Goal: Transaction & Acquisition: Purchase product/service

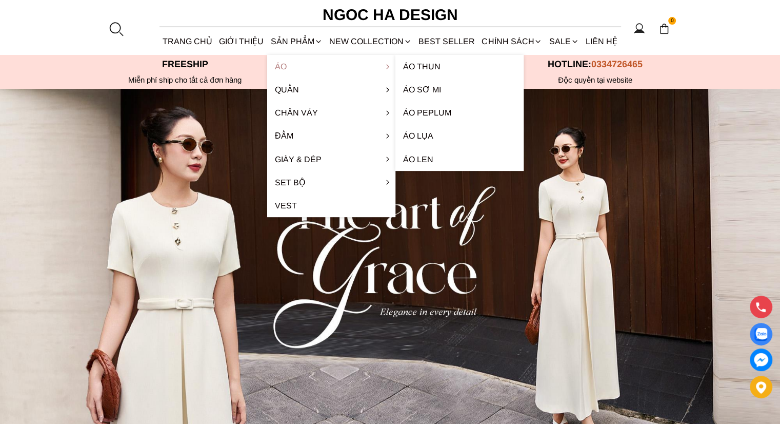
click at [285, 69] on link "Áo" at bounding box center [331, 66] width 128 height 23
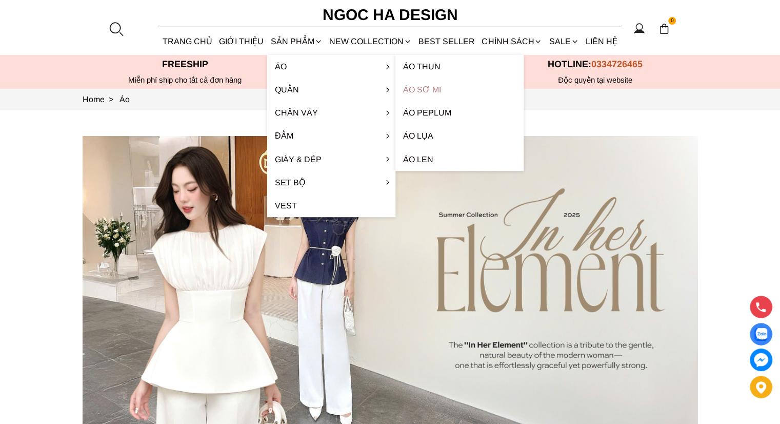
click at [424, 84] on link "Áo sơ mi" at bounding box center [460, 89] width 128 height 23
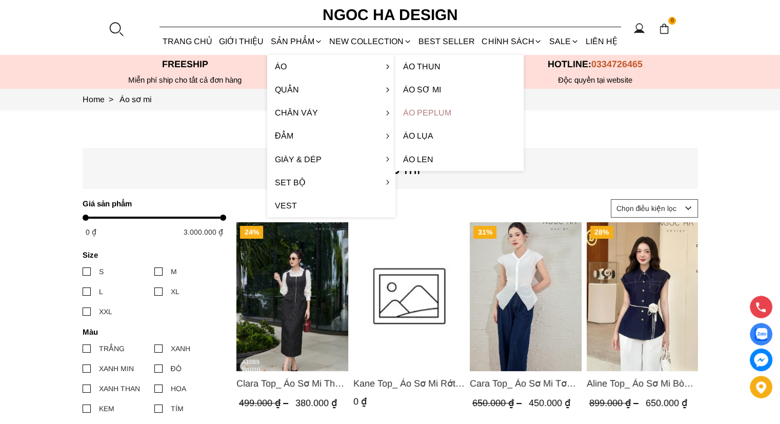
click at [426, 109] on link "Áo Peplum" at bounding box center [460, 112] width 128 height 23
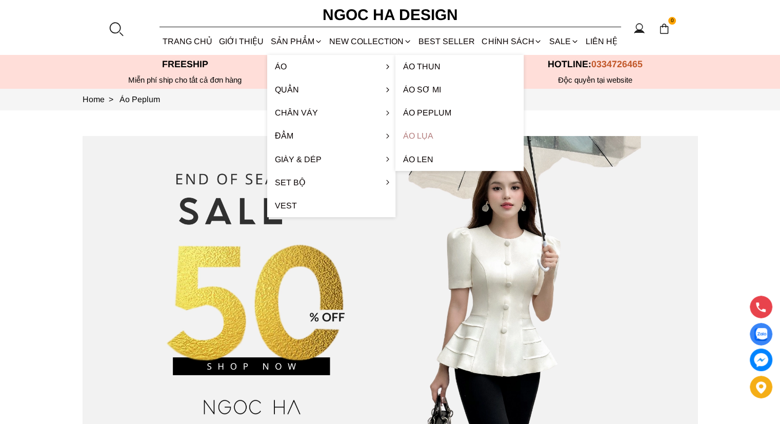
click at [427, 134] on link "Áo lụa" at bounding box center [460, 135] width 128 height 23
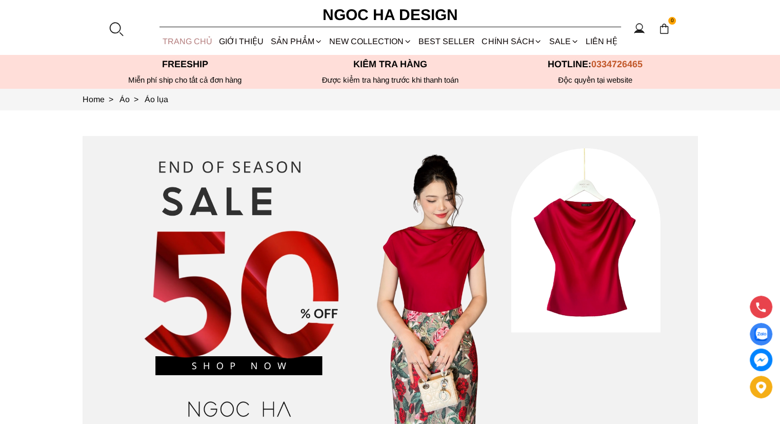
click at [182, 42] on link "TRANG CHỦ" at bounding box center [188, 41] width 56 height 27
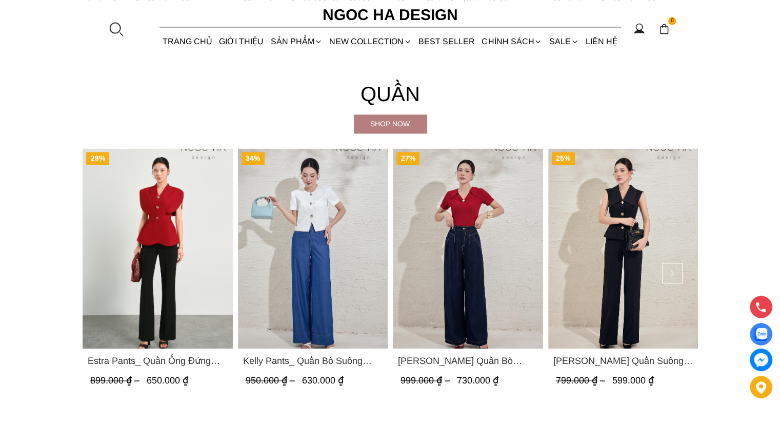
scroll to position [1399, 0]
click at [330, 247] on img "Product image - Kelly Pants_ Quần Bò Suông Màu Xanh Q066" at bounding box center [313, 249] width 150 height 200
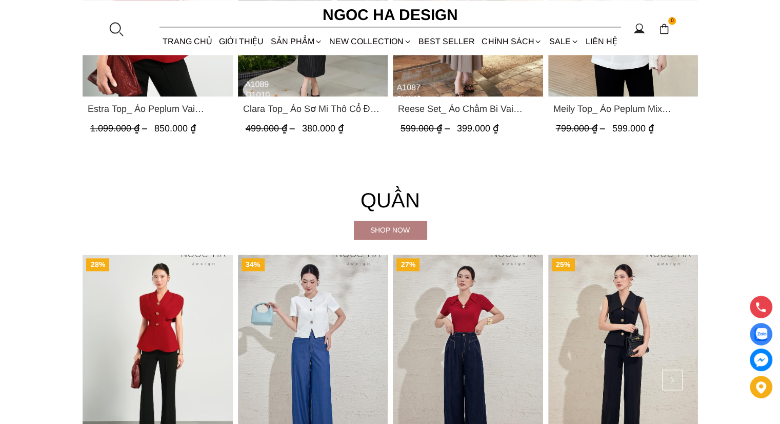
scroll to position [527, 0]
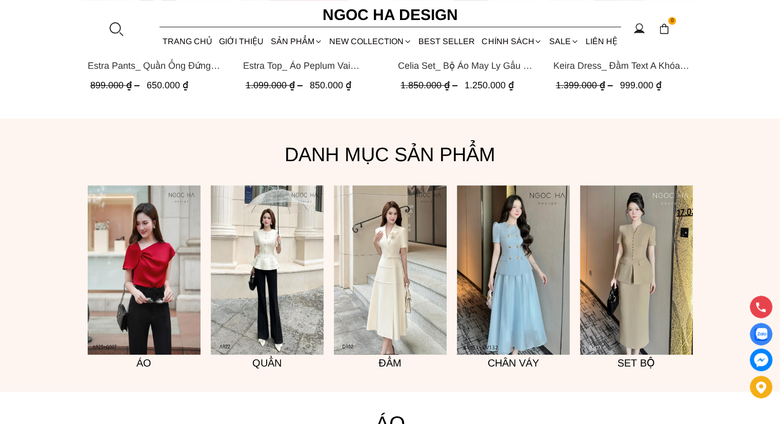
click at [158, 261] on img at bounding box center [144, 269] width 113 height 169
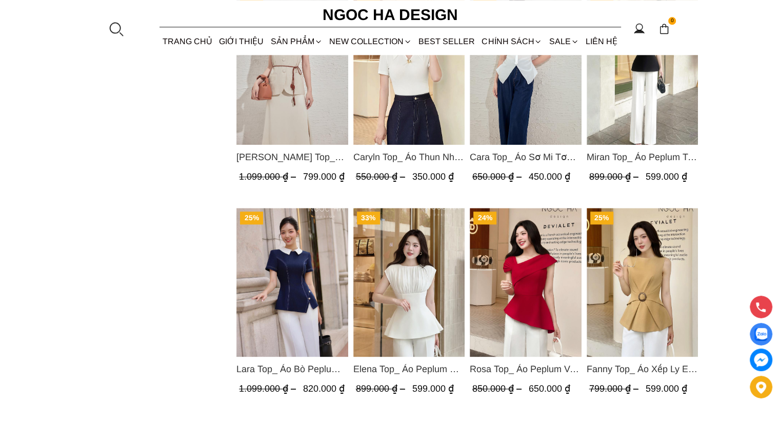
scroll to position [1388, 0]
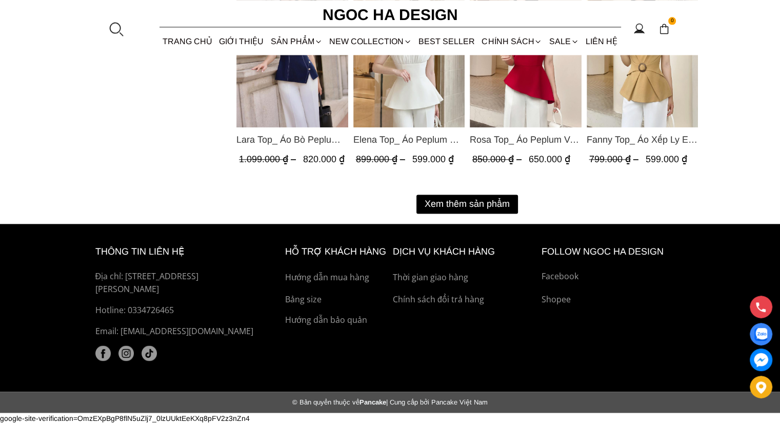
click at [488, 201] on button "Xem thêm sản phẩm" at bounding box center [468, 203] width 102 height 19
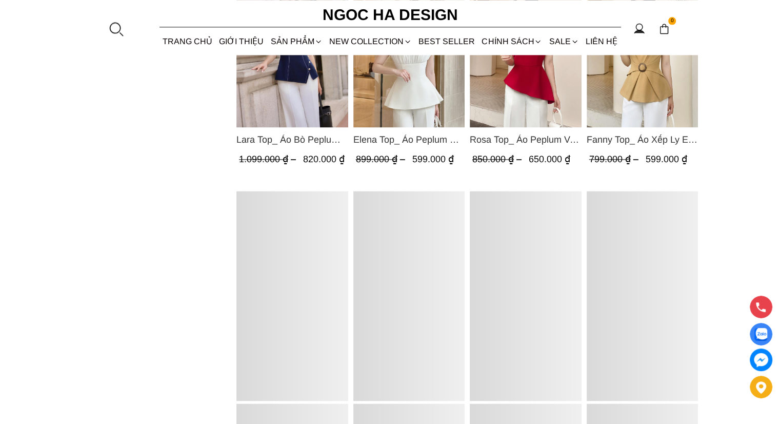
click at [488, 201] on div at bounding box center [526, 296] width 112 height 210
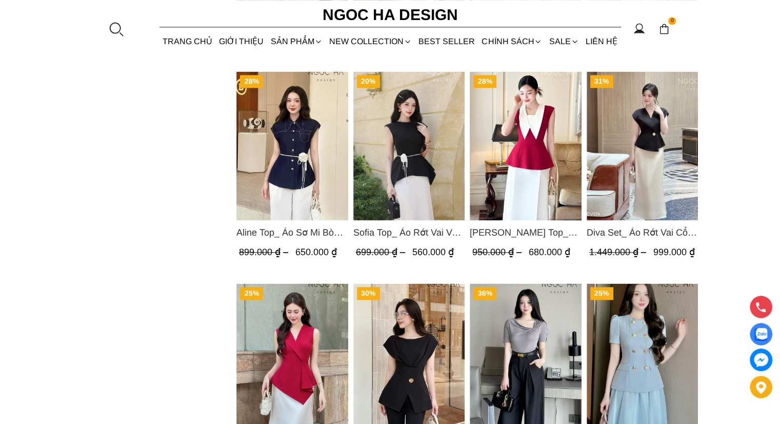
scroll to position [1496, 0]
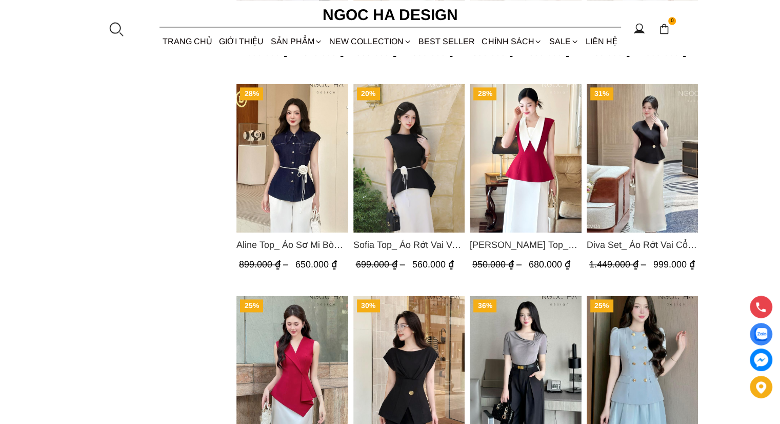
click at [423, 248] on span "Sofia Top_ Áo Rớt Vai Vạt Rủ Màu Đỏ A428" at bounding box center [409, 245] width 112 height 14
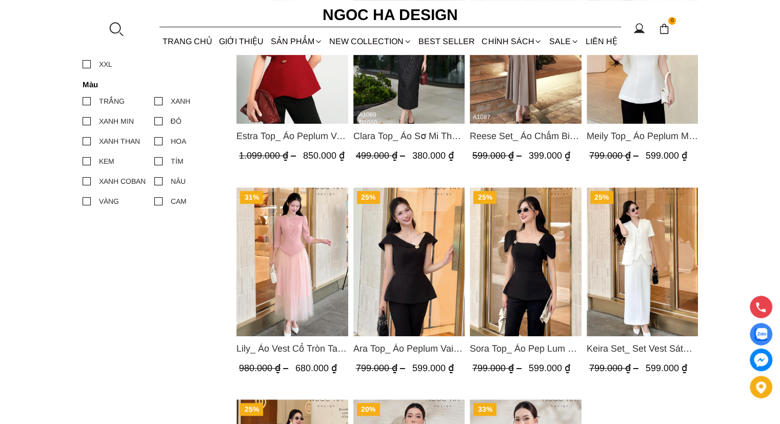
scroll to position [791, 0]
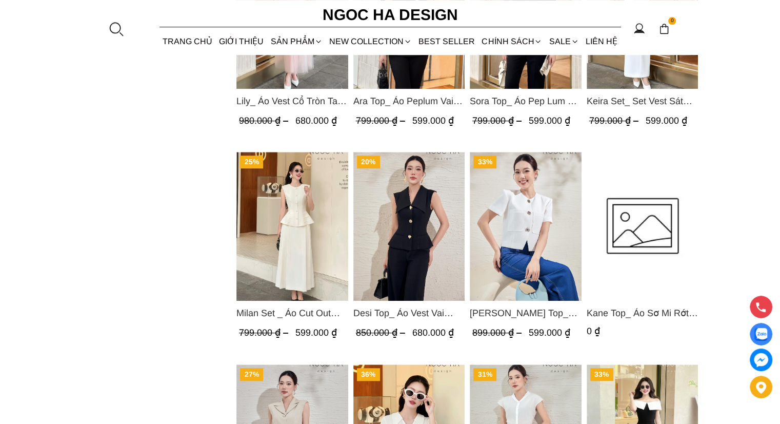
click at [520, 271] on img "Product image - Laura Top_ Áo Vest Cổ Tròn Dáng Suông Lửng A1079" at bounding box center [526, 226] width 112 height 149
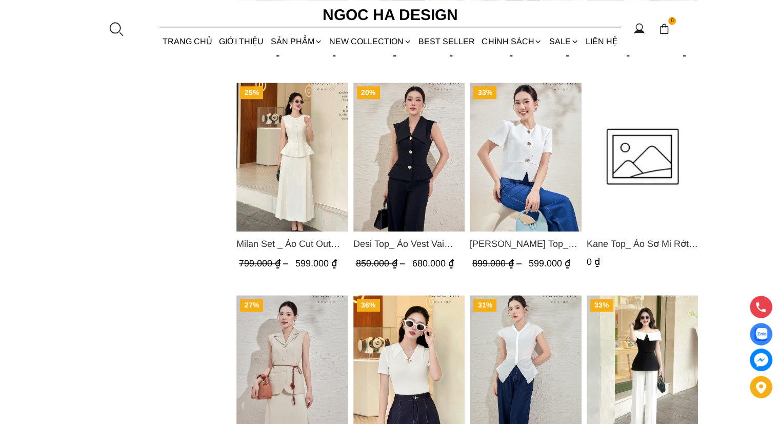
scroll to position [1373, 0]
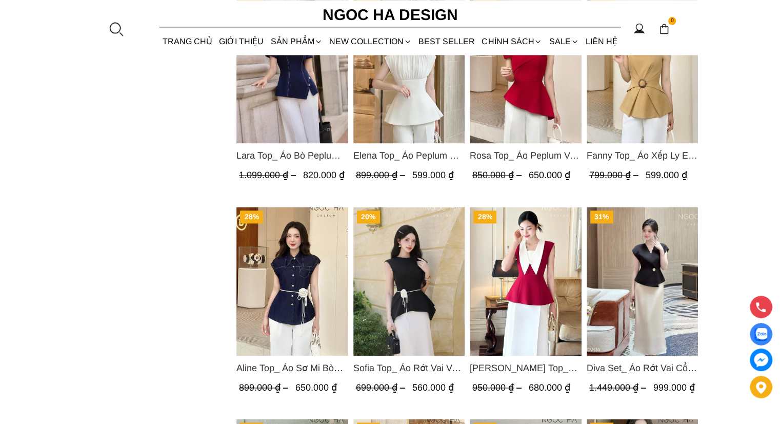
click at [651, 322] on img "Product image - Diva Set_ Áo Rớt Vai Cổ V, Chân Váy Lụa Đuôi Cá A1078+CV134" at bounding box center [642, 281] width 112 height 149
click at [424, 317] on img "Product image - Sofia Top_ Áo Rớt Vai Vạt Rủ Màu Đỏ A428" at bounding box center [409, 281] width 112 height 149
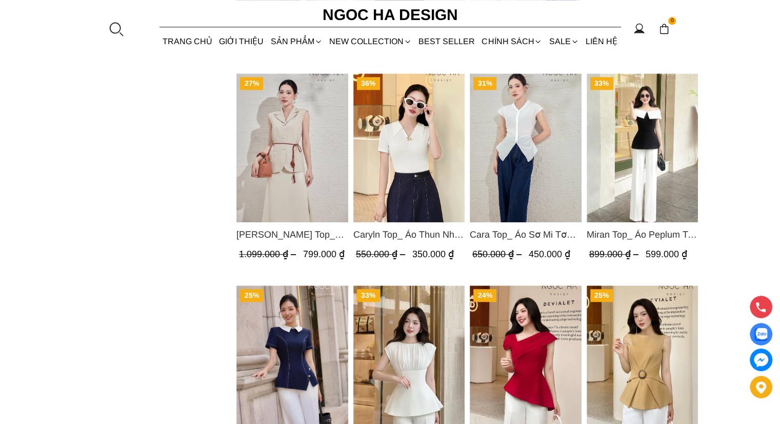
click at [296, 335] on img "Product image - Lara Top_ Áo Bò Peplum Vạt Chép Đính Cúc Mix Cổ Trắng A1058" at bounding box center [293, 359] width 112 height 149
click at [181, 42] on link "TRANG CHỦ" at bounding box center [188, 41] width 56 height 27
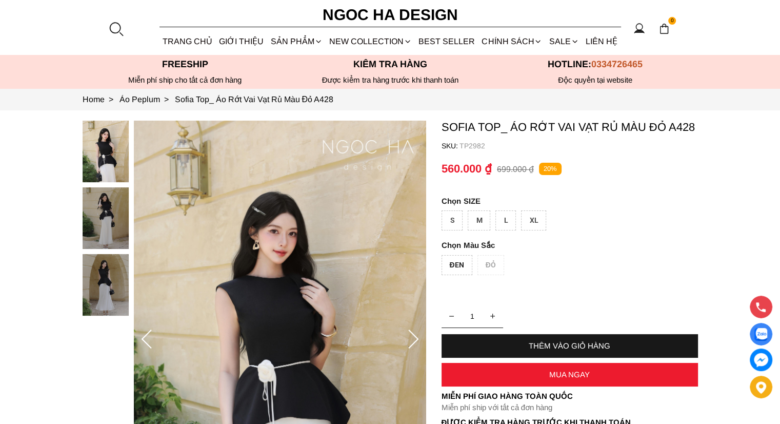
click at [109, 217] on img at bounding box center [106, 218] width 46 height 62
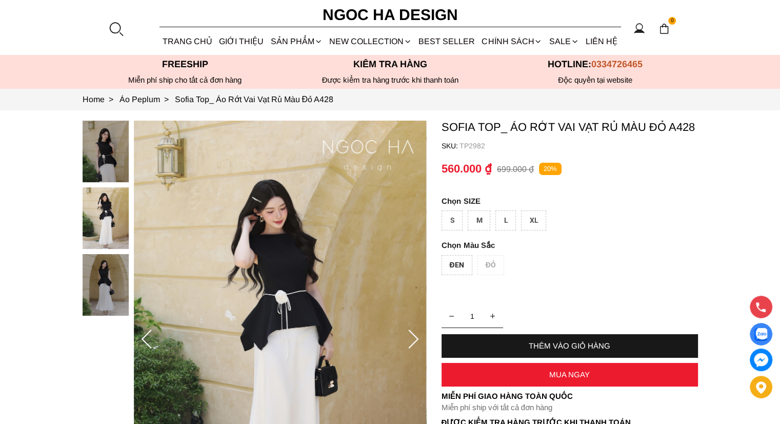
click at [101, 149] on img at bounding box center [106, 152] width 46 height 62
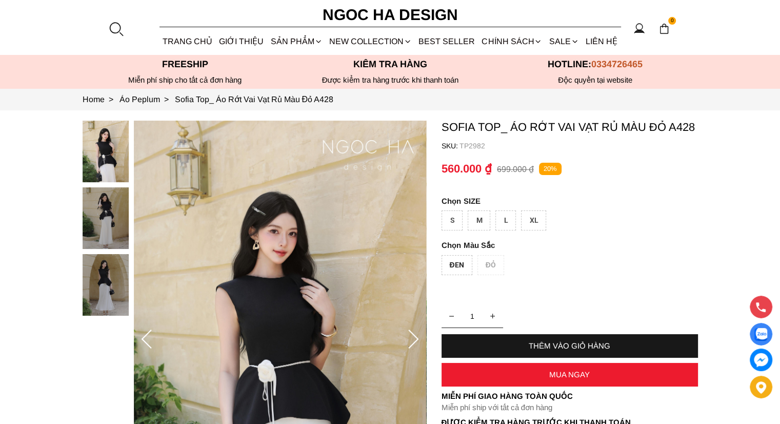
click at [112, 223] on img at bounding box center [106, 218] width 46 height 62
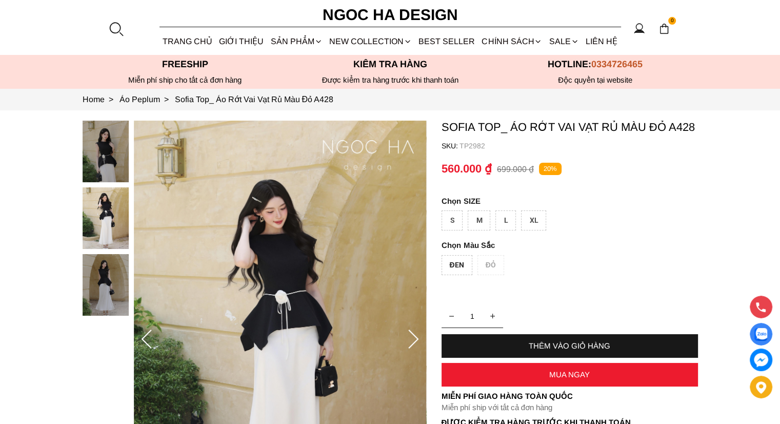
click at [107, 160] on img at bounding box center [106, 152] width 46 height 62
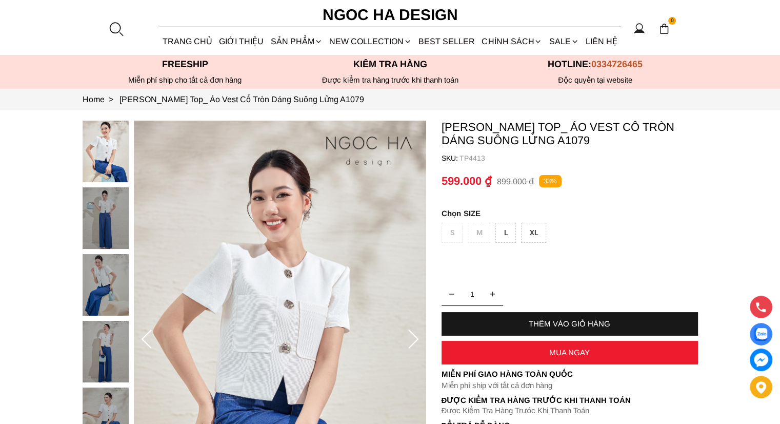
click at [450, 233] on div "S M L XL" at bounding box center [570, 235] width 257 height 25
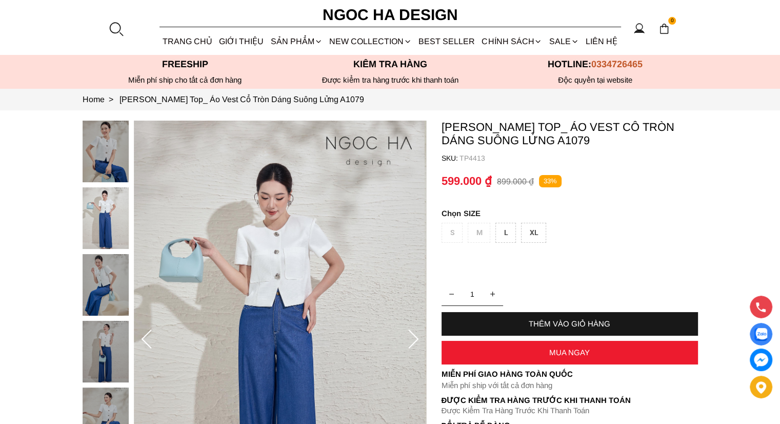
click at [360, 307] on img at bounding box center [280, 340] width 292 height 438
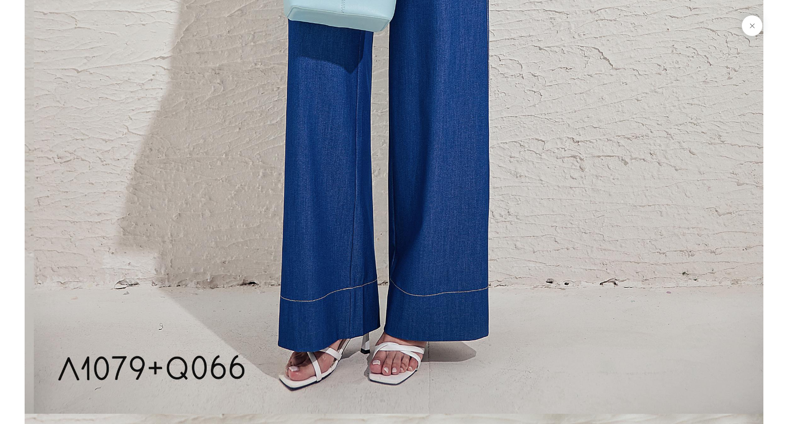
scroll to position [4596, 0]
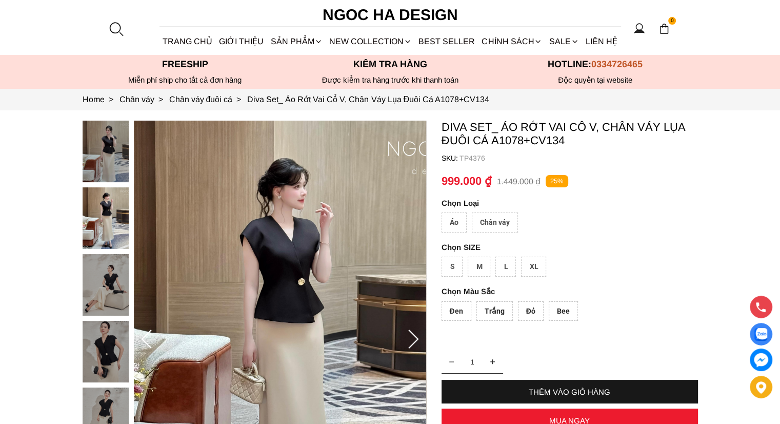
click at [454, 267] on div "S" at bounding box center [452, 267] width 21 height 20
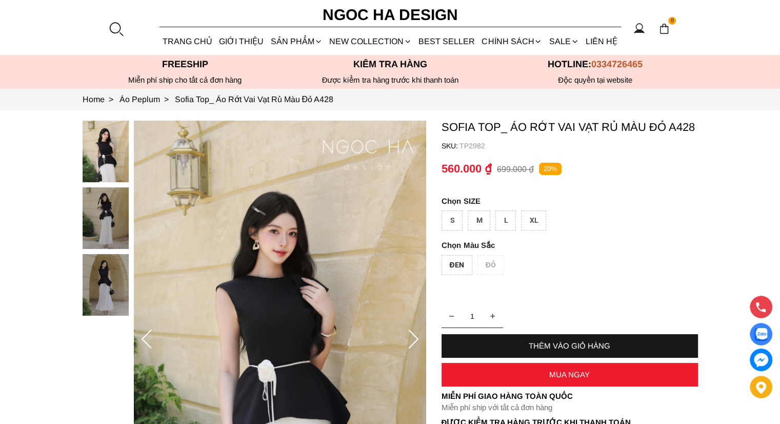
click at [454, 219] on div "S" at bounding box center [452, 220] width 21 height 20
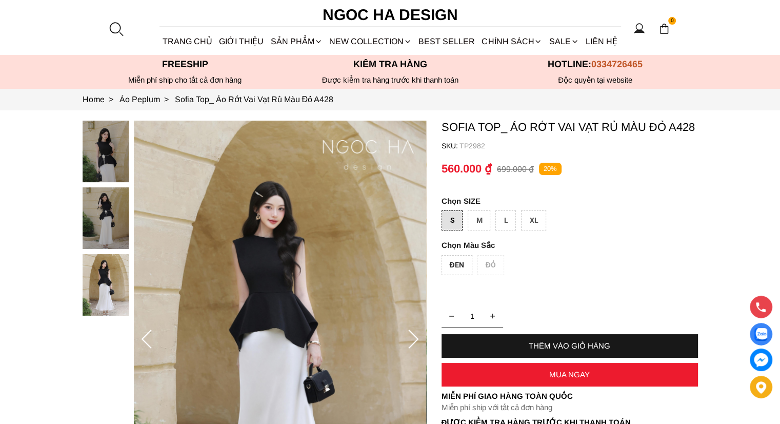
click at [287, 298] on img at bounding box center [280, 340] width 292 height 438
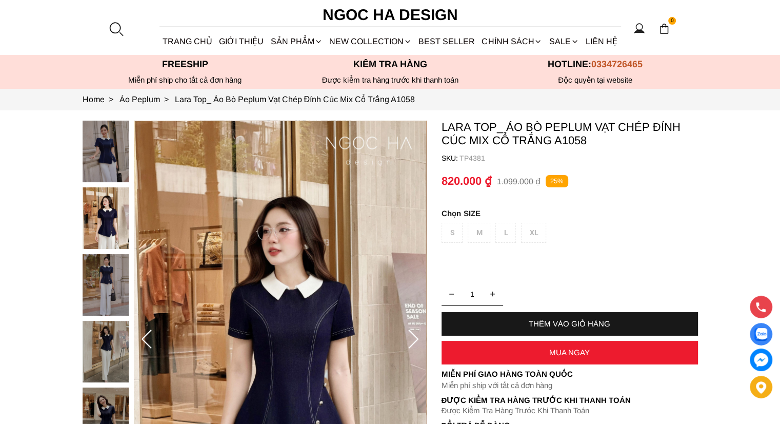
scroll to position [290, 0]
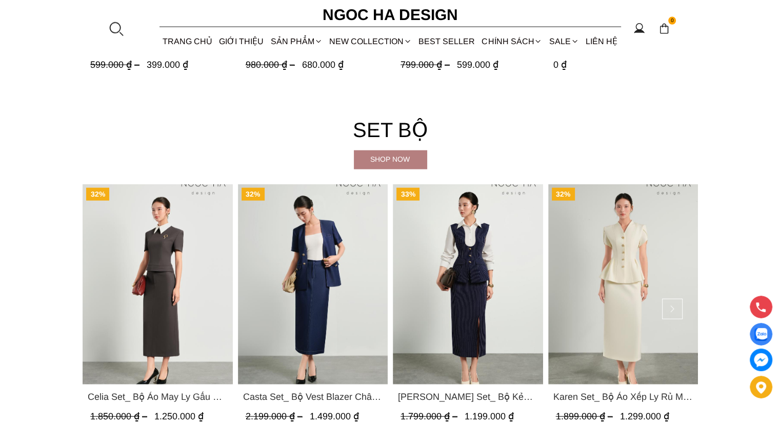
scroll to position [2414, 0]
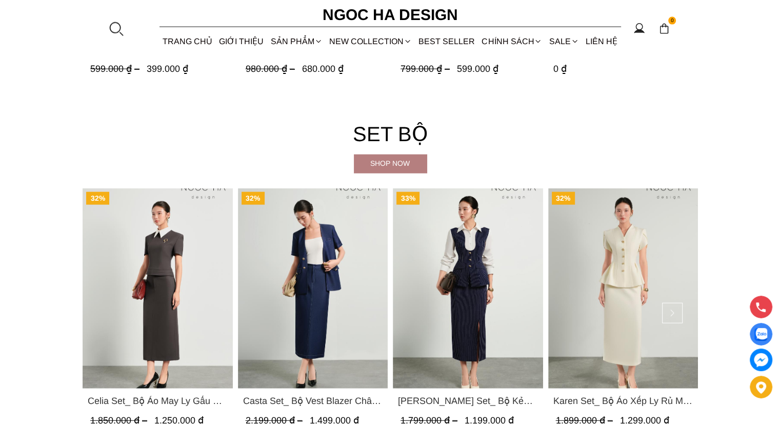
click at [396, 160] on div "Shop now" at bounding box center [390, 163] width 73 height 11
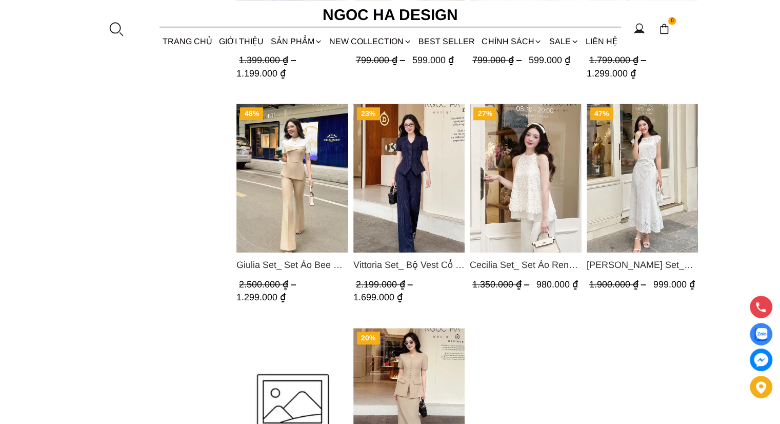
scroll to position [873, 0]
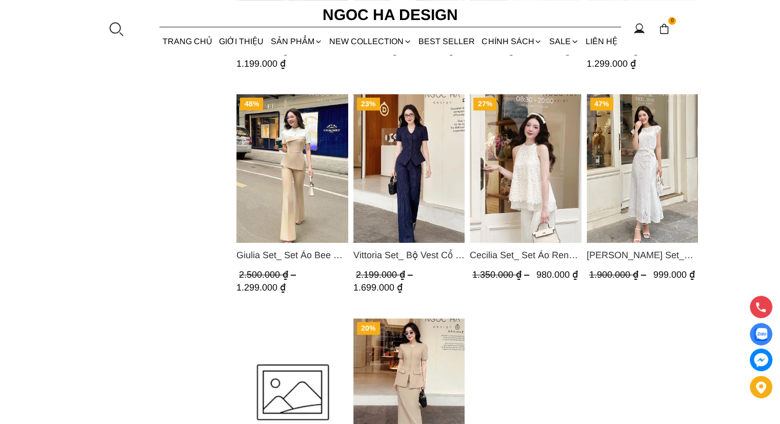
click at [633, 223] on img "Product image - Isabella Set_ Bộ Ren Áo Sơ Mi Vai Chờm Chân Váy Đuôi Cá Màu Trắ…" at bounding box center [642, 168] width 112 height 149
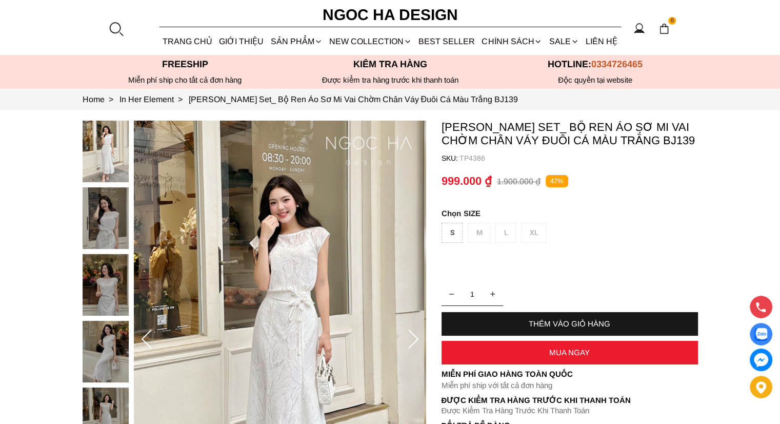
click at [447, 234] on div "S" at bounding box center [452, 233] width 21 height 20
click at [545, 322] on div "THÊM VÀO GIỎ HÀNG" at bounding box center [570, 323] width 257 height 9
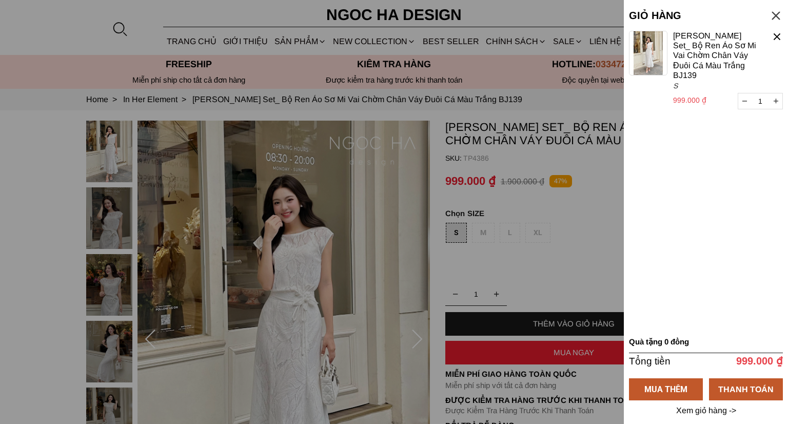
click at [779, 14] on div at bounding box center [776, 16] width 14 height 14
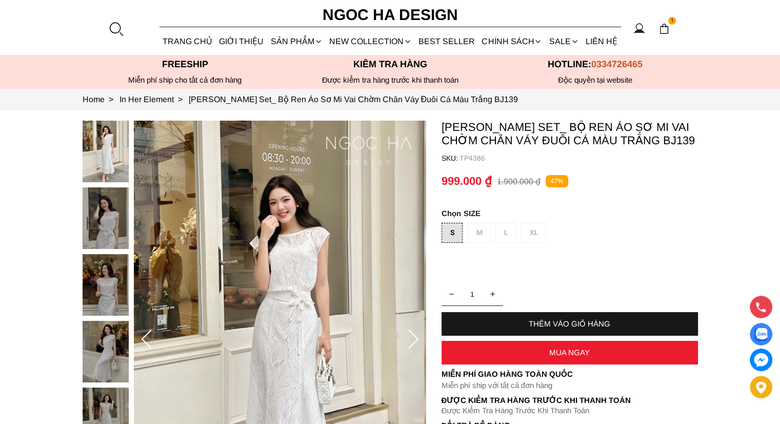
click at [289, 304] on img at bounding box center [280, 340] width 292 height 438
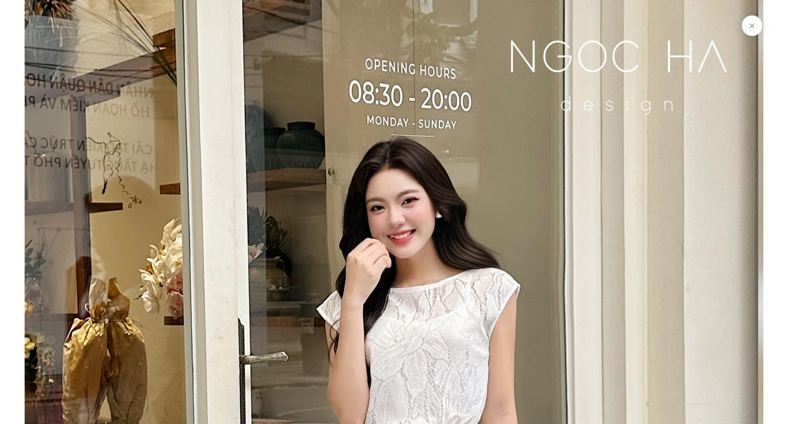
click at [749, 25] on button at bounding box center [752, 25] width 21 height 21
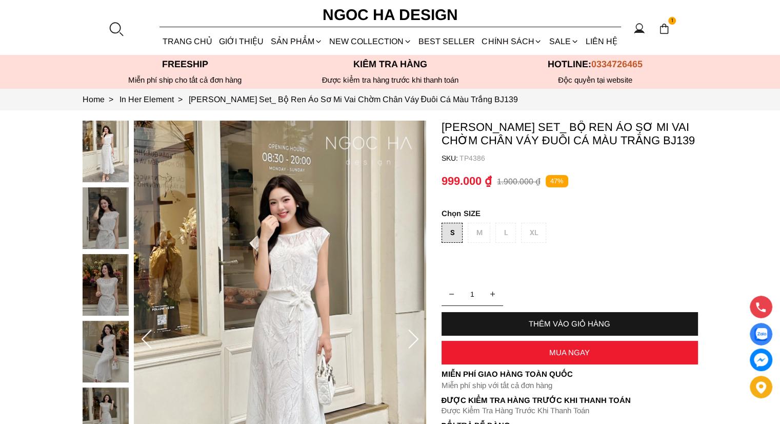
scroll to position [290, 0]
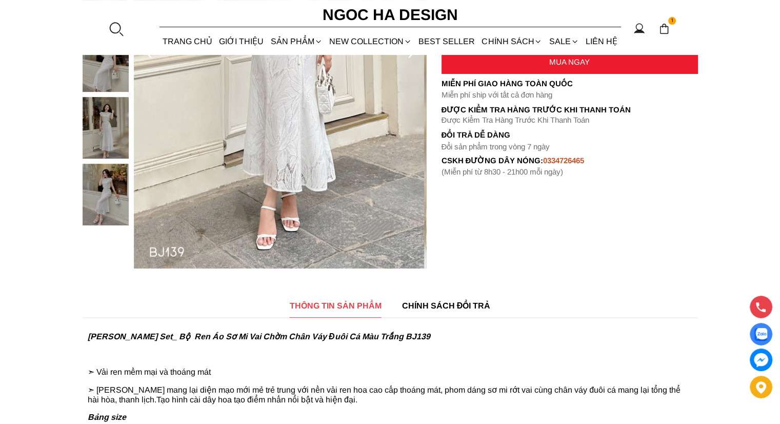
click at [92, 200] on img at bounding box center [106, 195] width 46 height 62
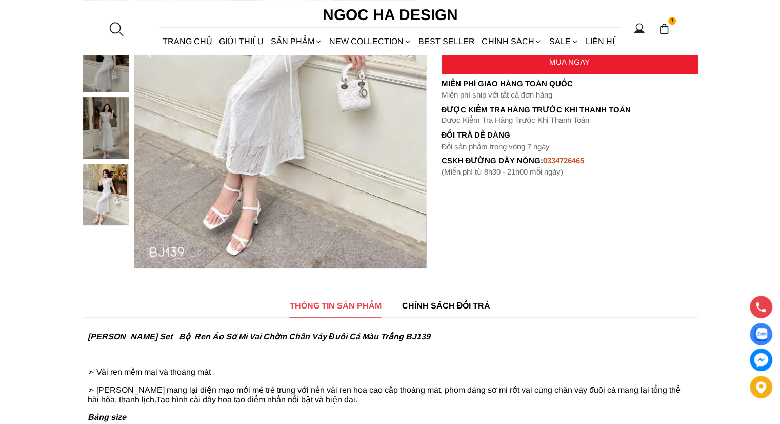
click at [92, 200] on img at bounding box center [106, 195] width 46 height 62
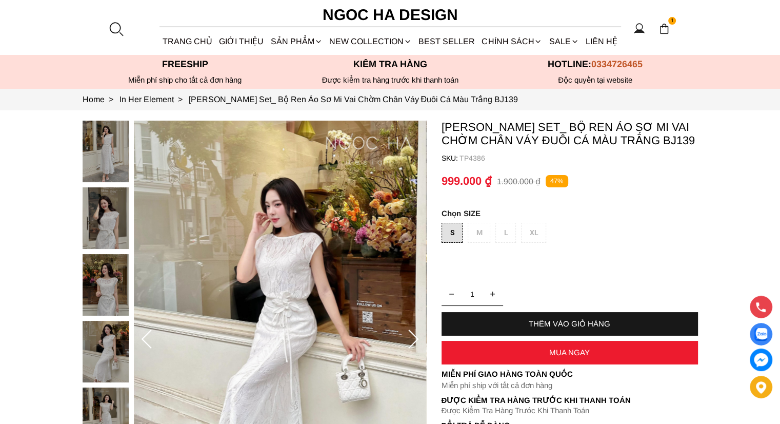
click at [111, 167] on img at bounding box center [106, 152] width 46 height 62
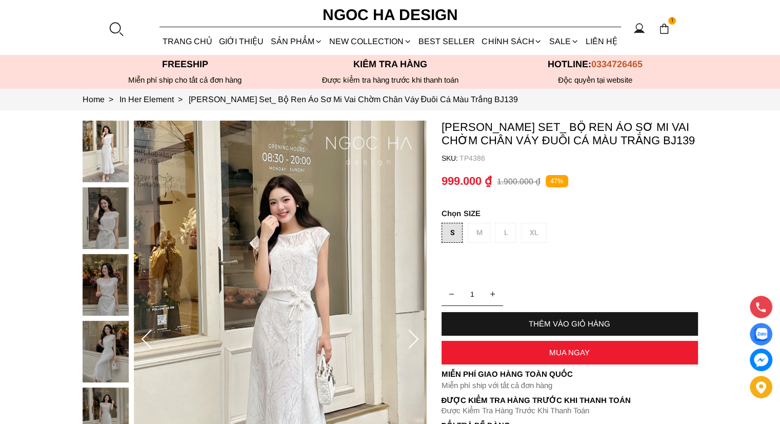
click at [412, 340] on icon at bounding box center [413, 339] width 21 height 21
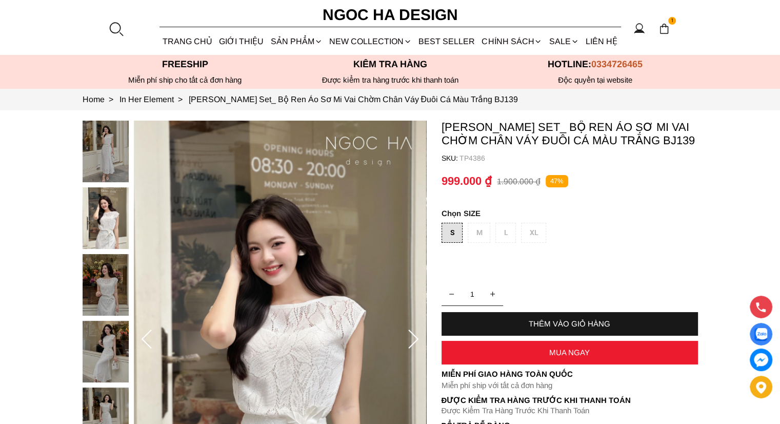
click at [412, 340] on icon at bounding box center [413, 339] width 21 height 21
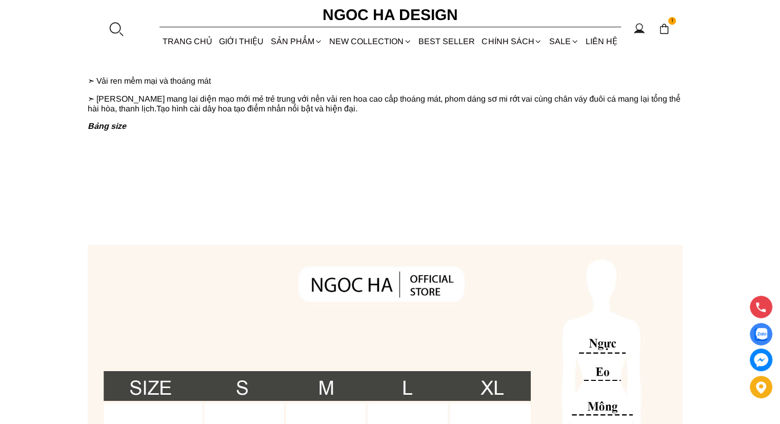
scroll to position [872, 0]
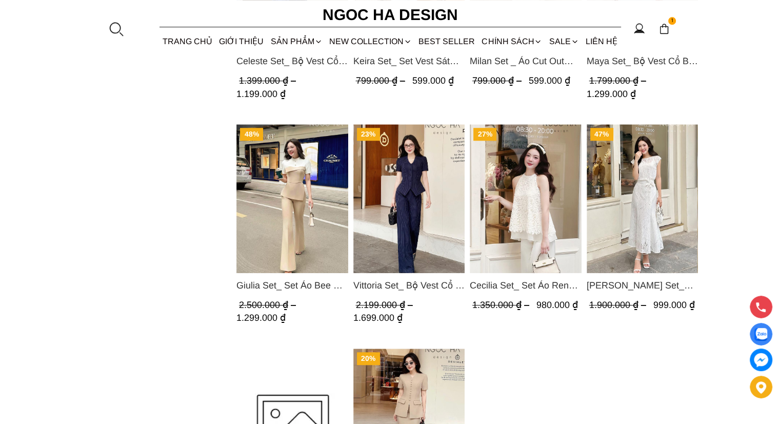
scroll to position [885, 0]
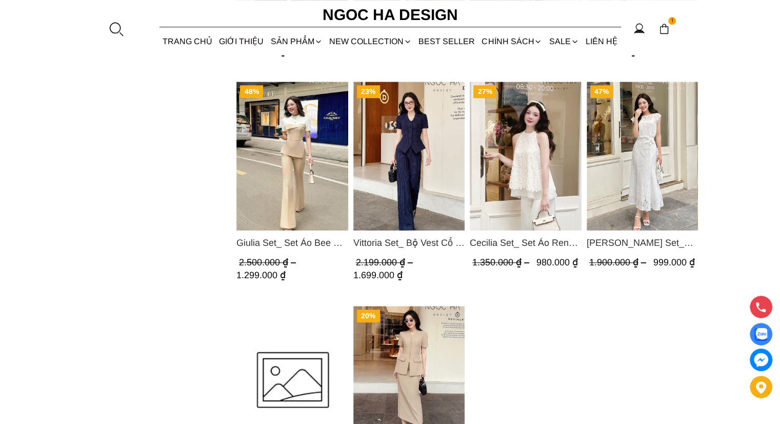
click at [415, 243] on span "Vittoria Set_ Bộ Vest Cổ V Quần Suông Kẻ Sọc BQ013" at bounding box center [409, 243] width 112 height 14
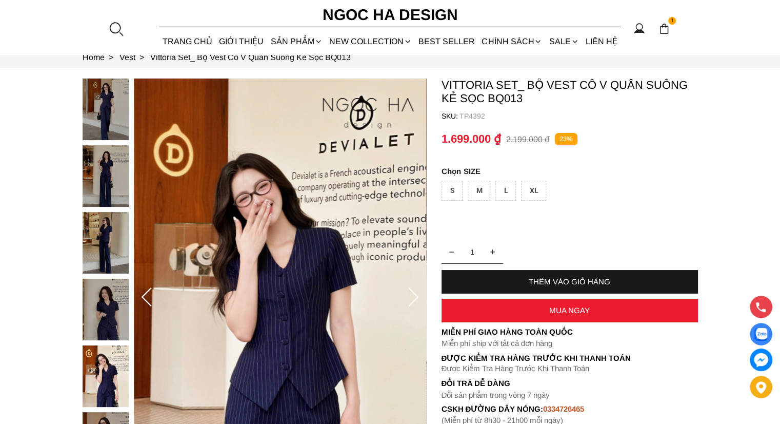
scroll to position [57, 0]
